Goal: Information Seeking & Learning: Learn about a topic

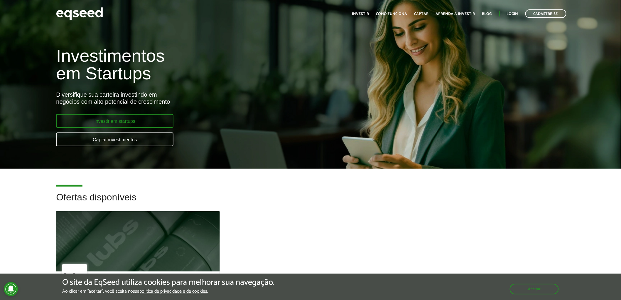
click at [145, 122] on link "Investir em startups" at bounding box center [114, 121] width 117 height 14
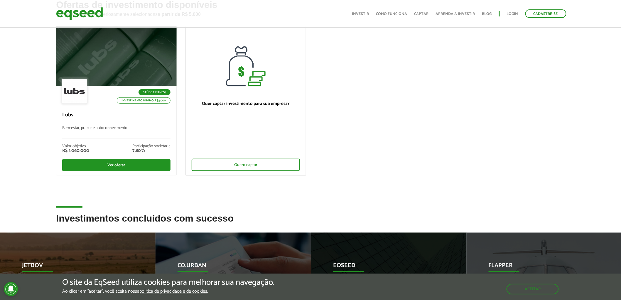
scroll to position [33, 0]
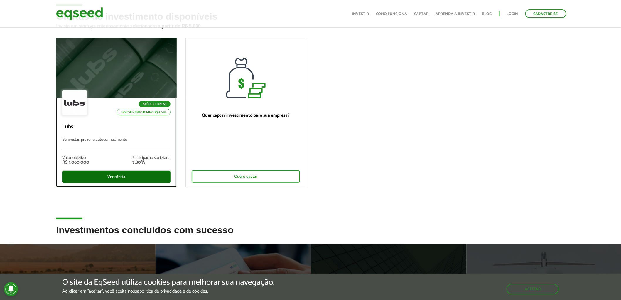
click at [117, 177] on div "Ver oferta" at bounding box center [116, 177] width 108 height 12
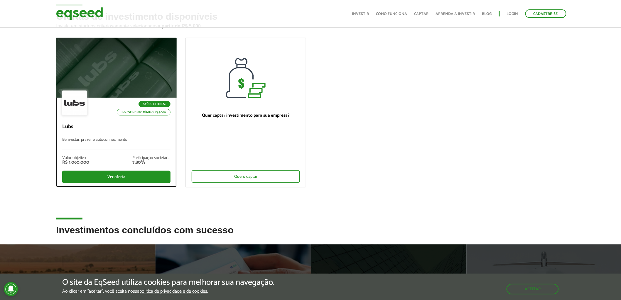
scroll to position [53, 0]
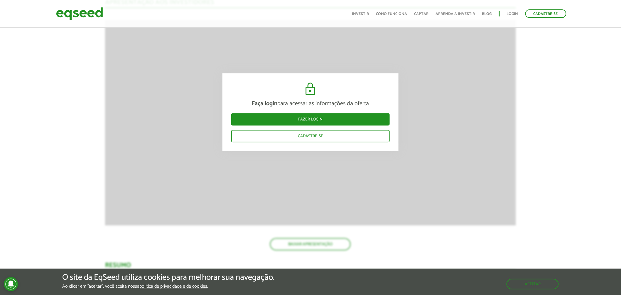
scroll to position [521, 0]
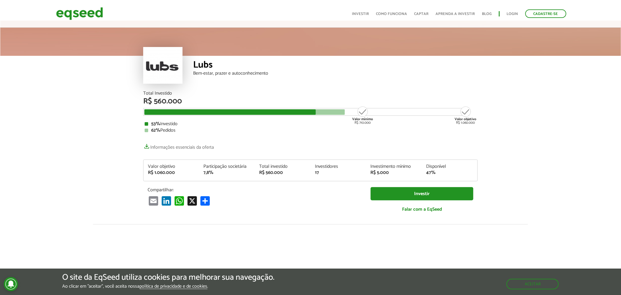
scroll to position [0, 0]
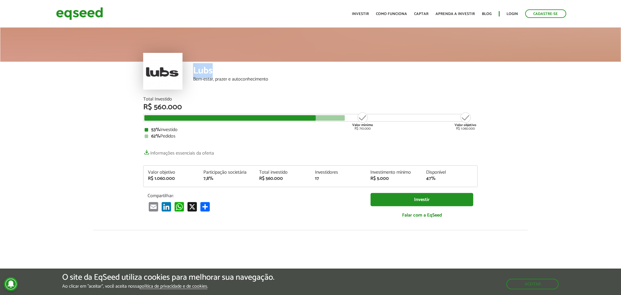
drag, startPoint x: 219, startPoint y: 71, endPoint x: 194, endPoint y: 69, distance: 24.7
click at [194, 69] on div "Lubs" at bounding box center [335, 71] width 285 height 11
click at [509, 75] on div "Lubs Bem-estar, prazer e autoconhecimento" at bounding box center [310, 61] width 621 height 70
click at [365, 15] on link "Investir" at bounding box center [360, 14] width 17 height 4
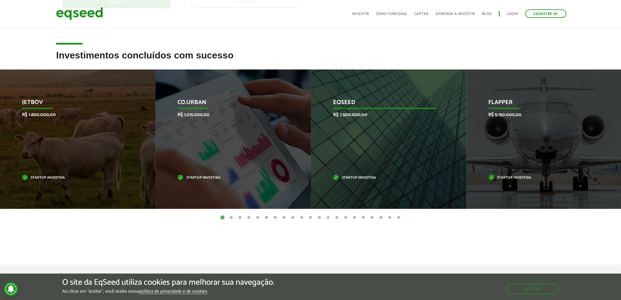
scroll to position [196, 0]
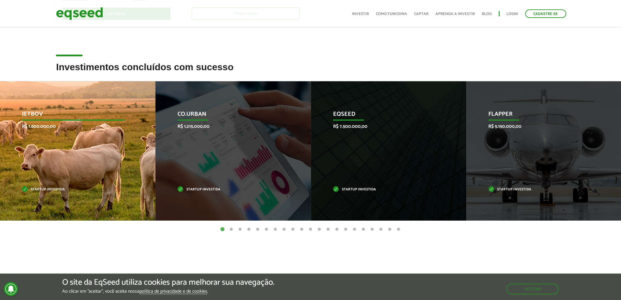
click at [36, 113] on p "JetBov" at bounding box center [73, 116] width 103 height 10
click at [43, 190] on p "Startup investida" at bounding box center [73, 189] width 103 height 3
drag, startPoint x: 43, startPoint y: 185, endPoint x: 39, endPoint y: 140, distance: 45.5
click at [44, 184] on div "JetBov R$ 1.600.000,00 Startup investida" at bounding box center [73, 150] width 147 height 139
click at [36, 129] on p "R$ 1.600.000,00" at bounding box center [74, 127] width 103 height 6
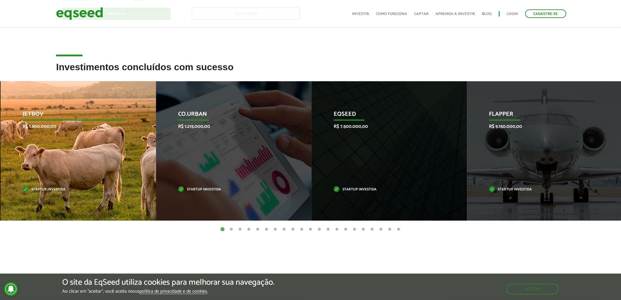
click at [33, 119] on p "JetBov" at bounding box center [74, 116] width 103 height 10
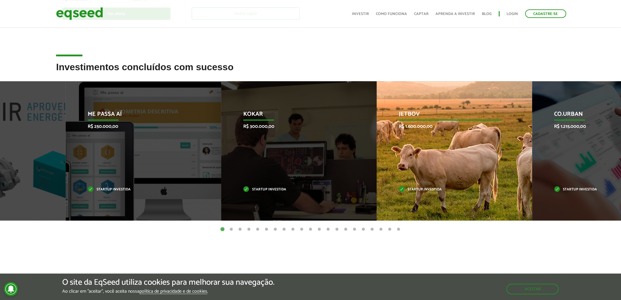
drag, startPoint x: 48, startPoint y: 111, endPoint x: 430, endPoint y: 141, distance: 382.6
click at [430, 141] on div "JetBov R$ 1.600.000,00 Startup investida" at bounding box center [450, 150] width 147 height 139
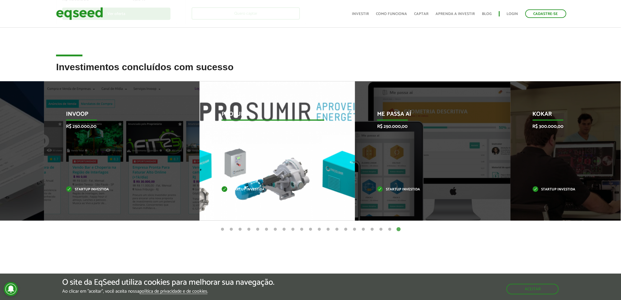
drag, startPoint x: 215, startPoint y: 146, endPoint x: 228, endPoint y: 142, distance: 14.0
click at [250, 145] on div "Prosumir R$ 300.000,00 Startup investida" at bounding box center [273, 150] width 147 height 139
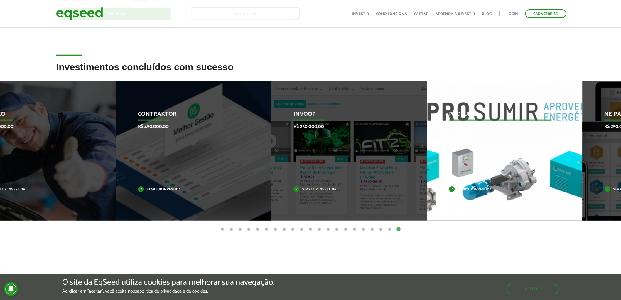
drag, startPoint x: 231, startPoint y: 109, endPoint x: 503, endPoint y: 111, distance: 271.6
click at [503, 111] on div "Prosumir R$ 300.000,00 Startup investida" at bounding box center [500, 150] width 147 height 139
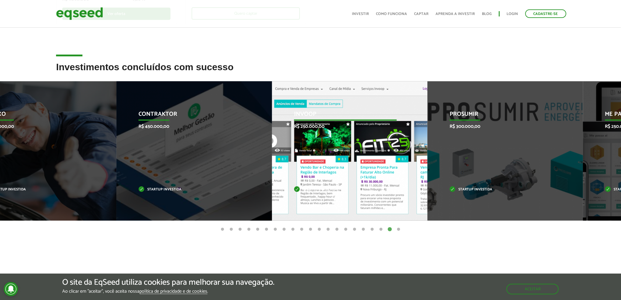
drag, startPoint x: 218, startPoint y: 127, endPoint x: 432, endPoint y: 125, distance: 213.5
click at [397, 125] on p "R$ 250.000,00" at bounding box center [345, 127] width 103 height 6
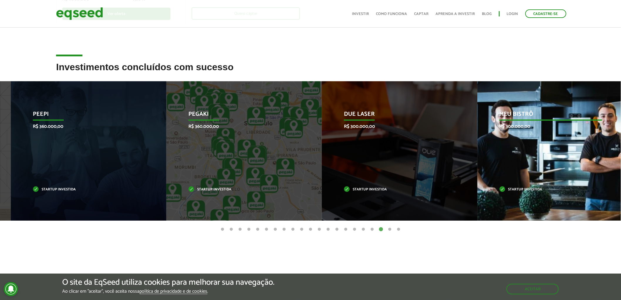
drag, startPoint x: 204, startPoint y: 139, endPoint x: 526, endPoint y: 131, distance: 322.5
click at [526, 131] on div "Meu Bistrô R$ 300.000,00 Startup investida" at bounding box center [551, 150] width 147 height 139
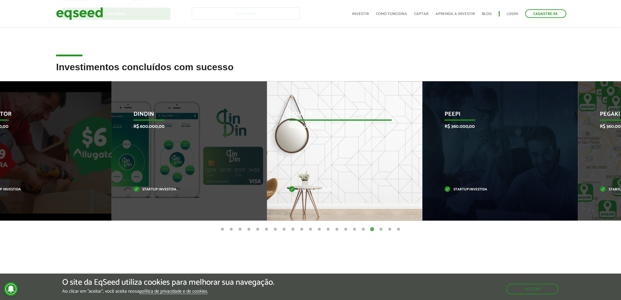
drag, startPoint x: 235, startPoint y: 146, endPoint x: 553, endPoint y: 150, distance: 318.0
click at [414, 150] on div "Housed R$ 360.000,00 Startup investida" at bounding box center [340, 150] width 147 height 139
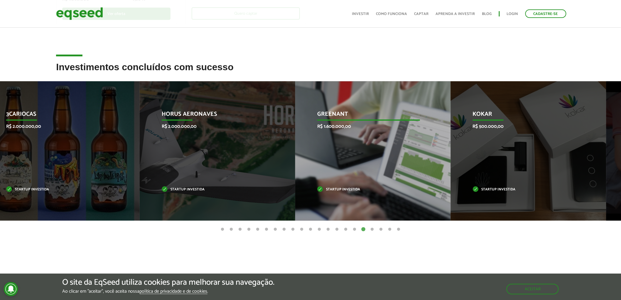
drag, startPoint x: 215, startPoint y: 130, endPoint x: 436, endPoint y: 134, distance: 221.7
click at [436, 134] on div "GreenAnt R$ 1.600.000,00 Startup investida" at bounding box center [368, 150] width 147 height 139
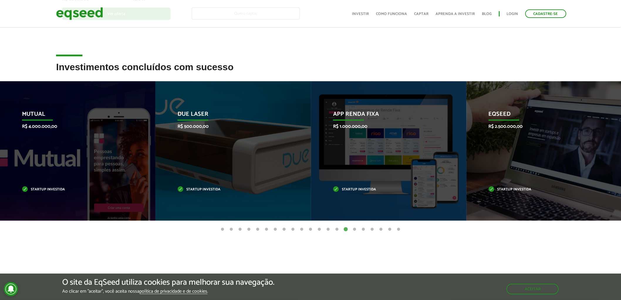
drag, startPoint x: 229, startPoint y: 139, endPoint x: 626, endPoint y: 154, distance: 397.0
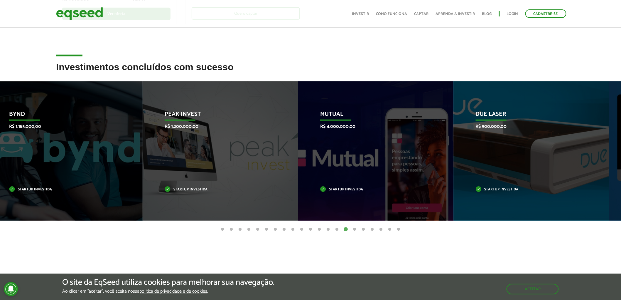
drag, startPoint x: 285, startPoint y: 150, endPoint x: 613, endPoint y: 147, distance: 328.0
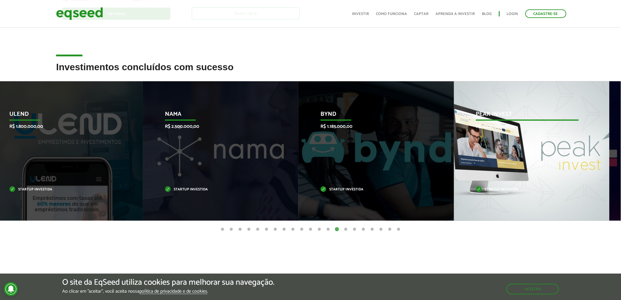
drag, startPoint x: 533, startPoint y: 152, endPoint x: 545, endPoint y: 159, distance: 14.0
click at [545, 159] on div "Peak Invest R$ 1.200.000,00 Startup investida" at bounding box center [527, 150] width 147 height 139
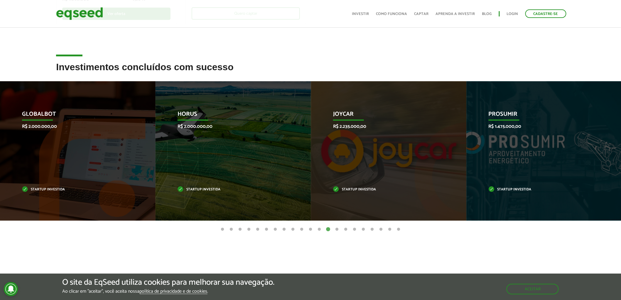
drag, startPoint x: 298, startPoint y: 139, endPoint x: 626, endPoint y: 131, distance: 327.8
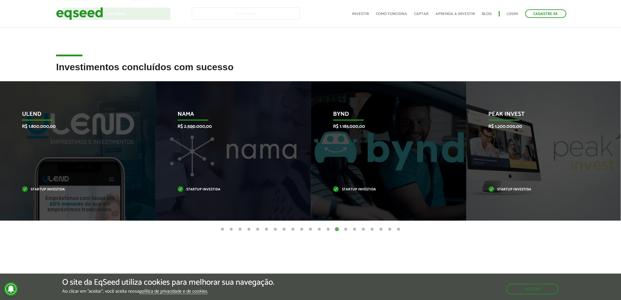
drag, startPoint x: 350, startPoint y: 150, endPoint x: -167, endPoint y: 154, distance: 517.4
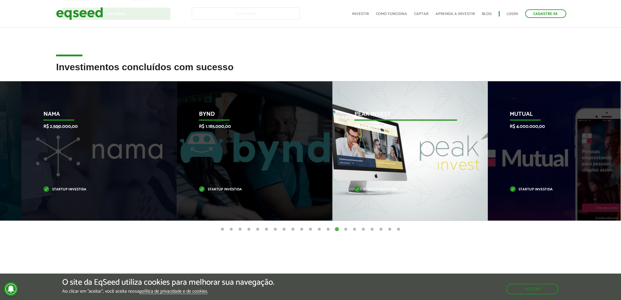
drag, startPoint x: 333, startPoint y: 148, endPoint x: 80, endPoint y: 146, distance: 253.1
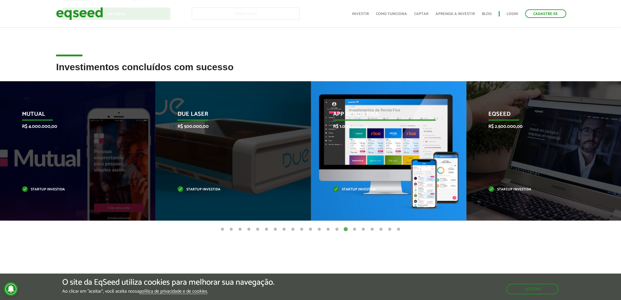
drag, startPoint x: 350, startPoint y: 149, endPoint x: 2, endPoint y: 133, distance: 348.3
click at [311, 135] on div "App Renda Fixa R$ 1.000.000,00 Startup investida" at bounding box center [384, 150] width 147 height 139
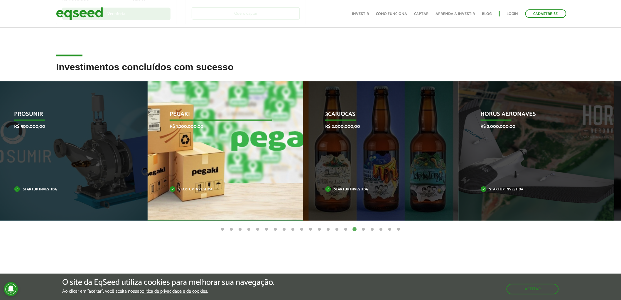
drag, startPoint x: 226, startPoint y: 140, endPoint x: 7, endPoint y: 137, distance: 218.8
click at [148, 136] on div "Pegaki R$ 1.200.000,00 Startup investida" at bounding box center [221, 150] width 147 height 139
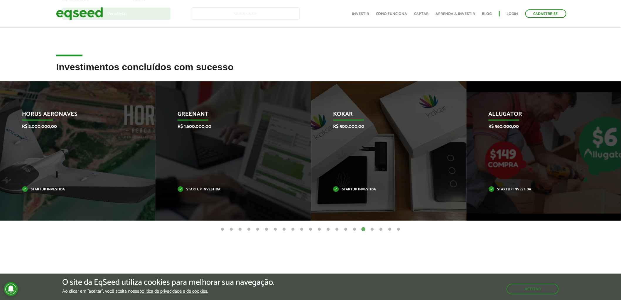
click at [400, 227] on button "21" at bounding box center [399, 229] width 6 height 6
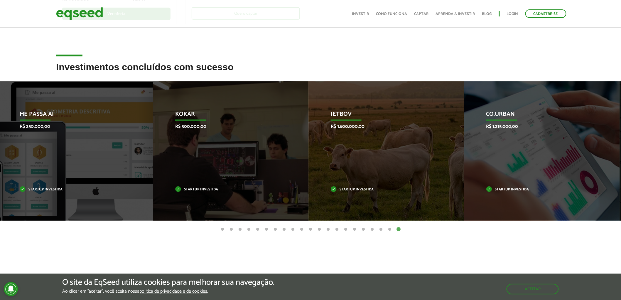
drag, startPoint x: 351, startPoint y: 134, endPoint x: -61, endPoint y: 135, distance: 412.0
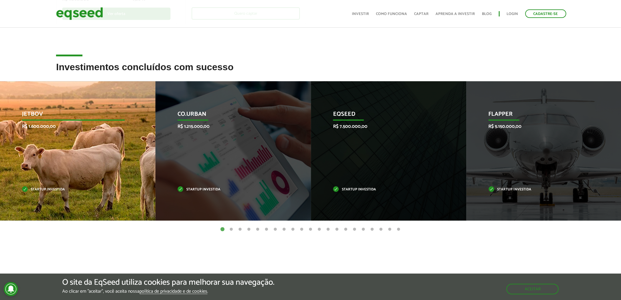
click at [41, 112] on p "JetBov" at bounding box center [73, 116] width 103 height 10
click at [39, 174] on div "JetBov R$ 1.600.000,00 Startup investida" at bounding box center [73, 150] width 147 height 139
click at [33, 192] on div "JetBov R$ 1.600.000,00 Startup investida" at bounding box center [73, 150] width 147 height 139
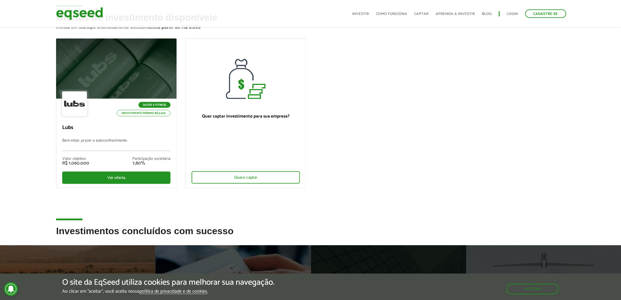
scroll to position [0, 0]
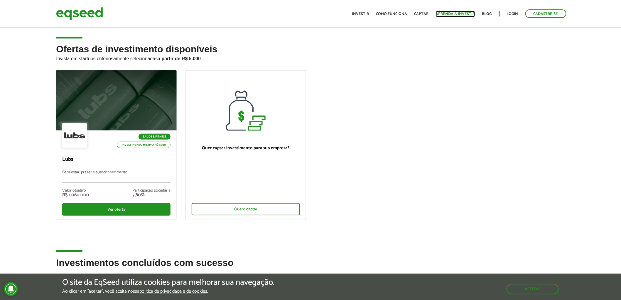
click at [449, 14] on link "Aprenda a investir" at bounding box center [455, 14] width 39 height 4
click at [391, 16] on link "Como funciona" at bounding box center [391, 14] width 31 height 4
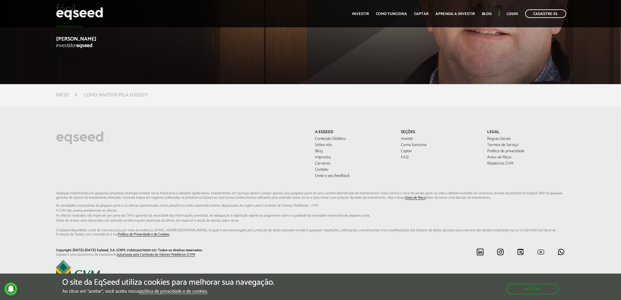
scroll to position [1639, 0]
